Goal: Task Accomplishment & Management: Use online tool/utility

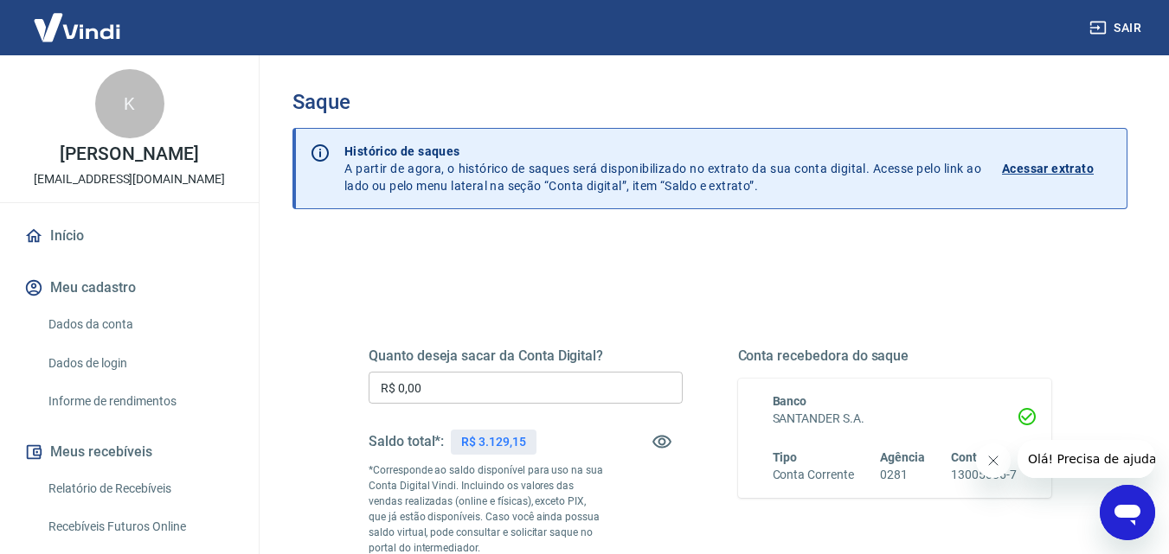
click at [431, 394] on input "R$ 0,00" at bounding box center [525, 388] width 314 height 32
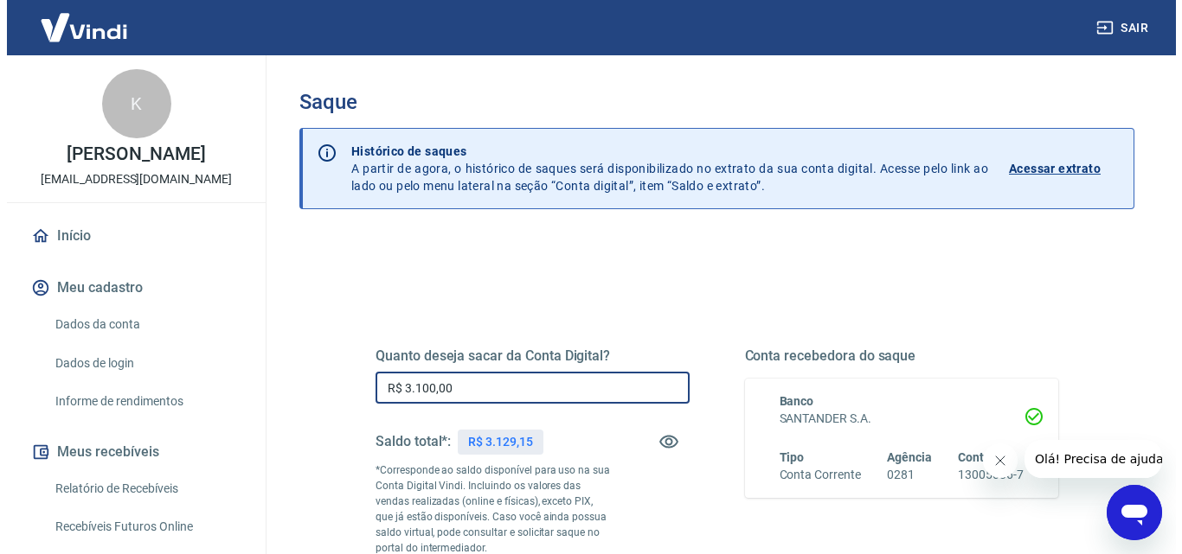
scroll to position [288, 0]
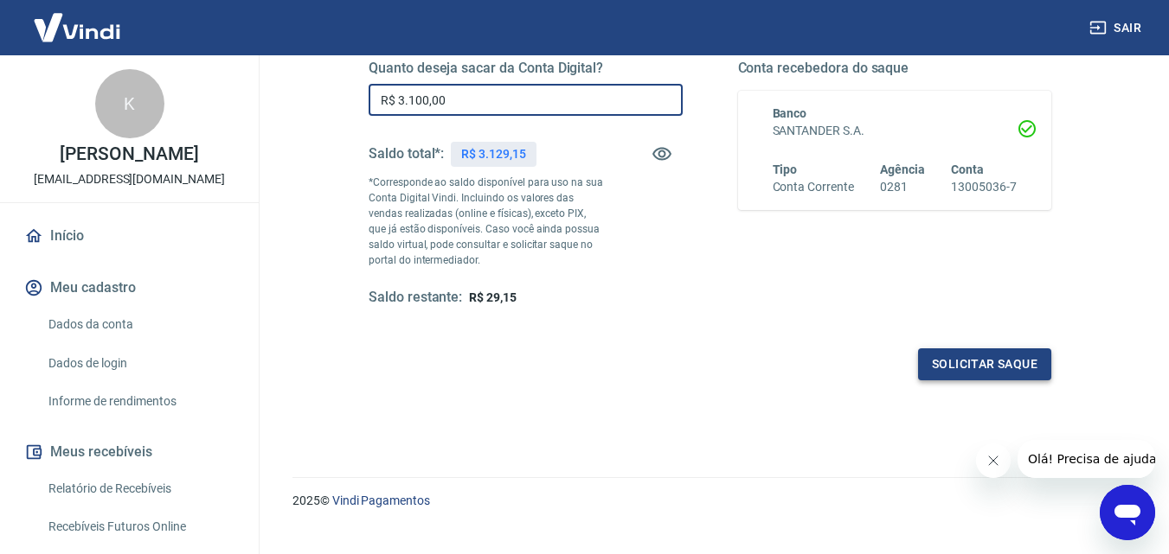
type input "R$ 3.100,00"
click at [1001, 368] on button "Solicitar saque" at bounding box center [984, 365] width 133 height 32
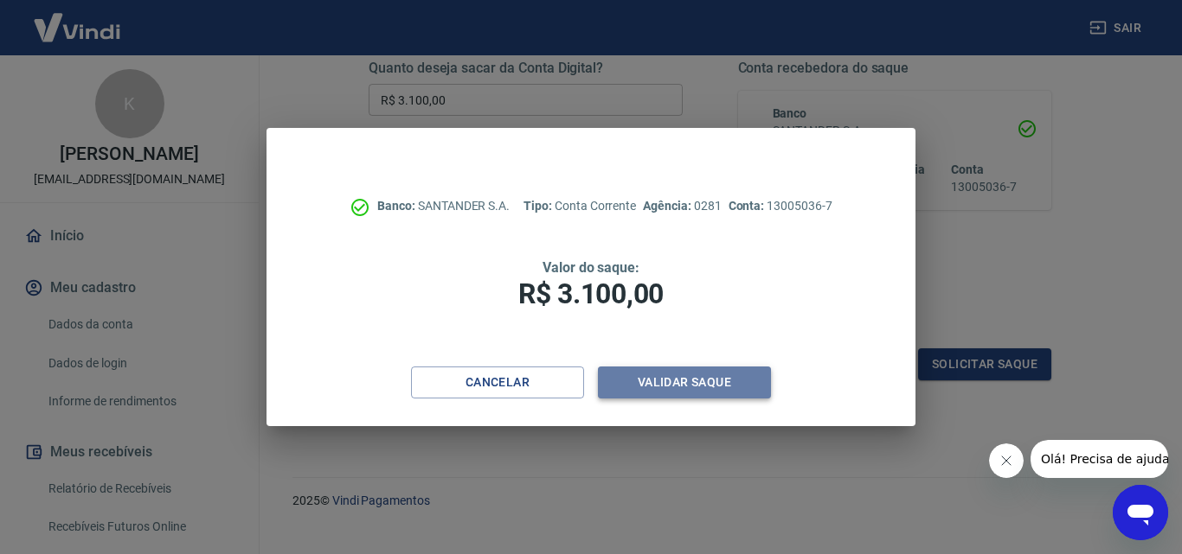
click at [640, 379] on button "Validar saque" at bounding box center [684, 383] width 173 height 32
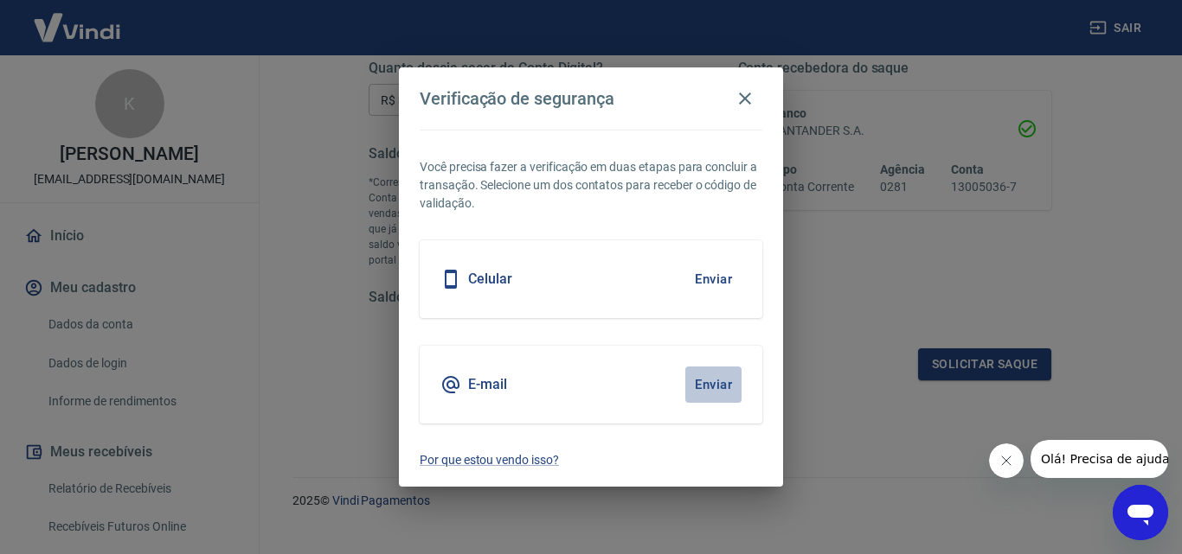
click at [706, 372] on button "Enviar" at bounding box center [713, 385] width 56 height 36
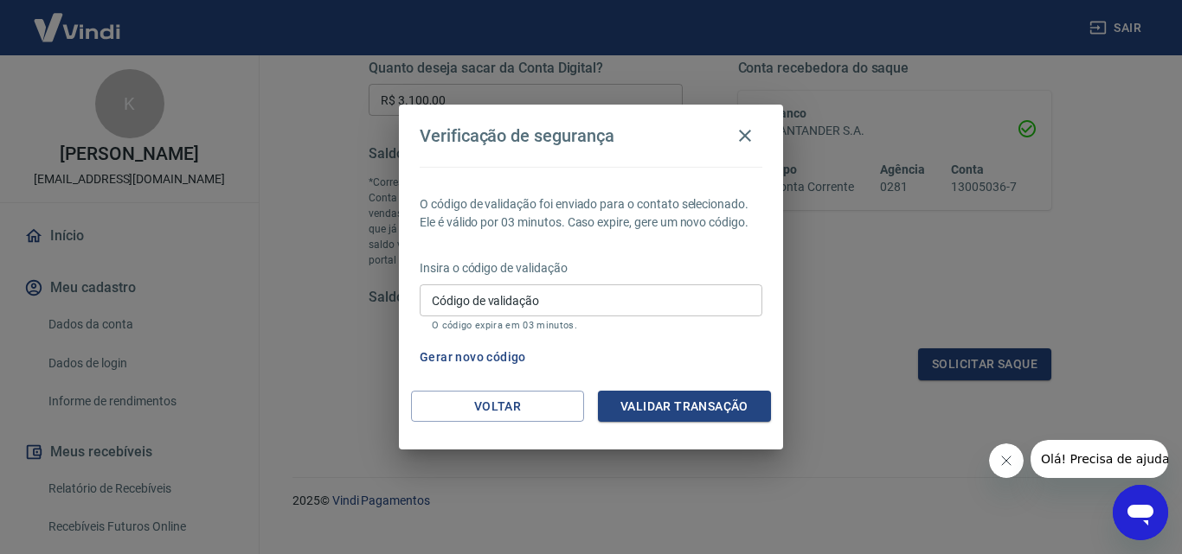
drag, startPoint x: 593, startPoint y: 301, endPoint x: 61, endPoint y: 297, distance: 532.0
click at [593, 301] on input "Código de validação" at bounding box center [591, 301] width 343 height 32
click at [527, 301] on div "Código de validação Código de validação O código expira em 03 minutos." at bounding box center [591, 308] width 343 height 47
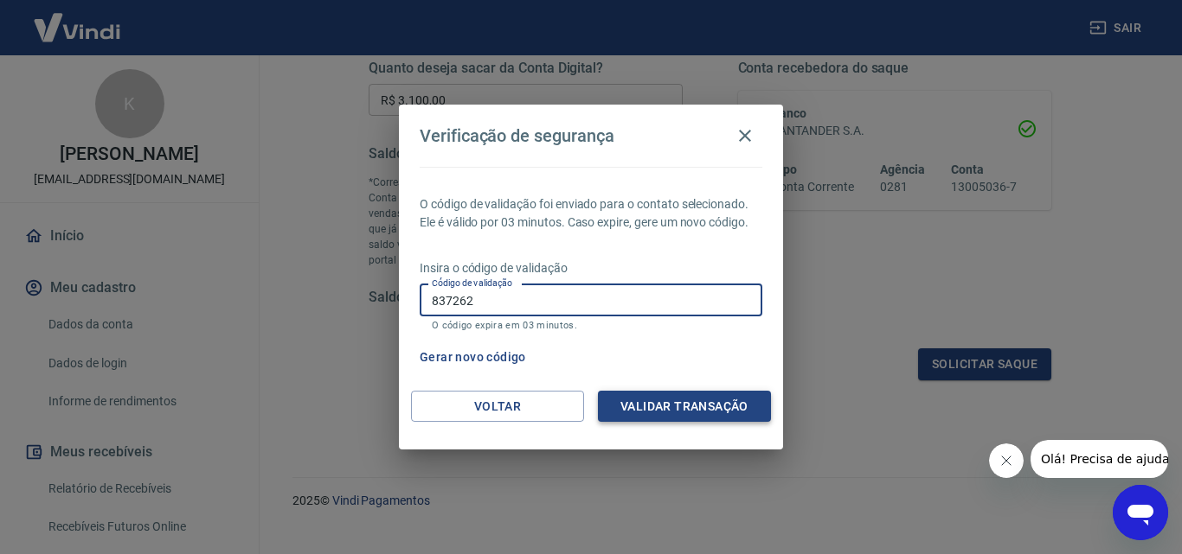
type input "837262"
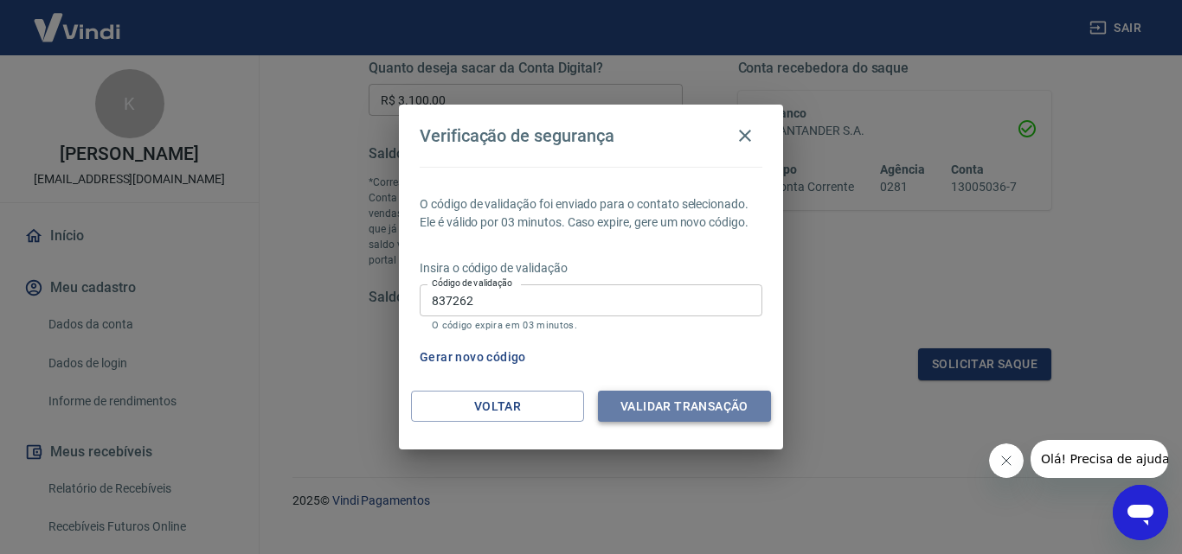
click at [691, 398] on button "Validar transação" at bounding box center [684, 407] width 173 height 32
